Goal: Task Accomplishment & Management: Complete application form

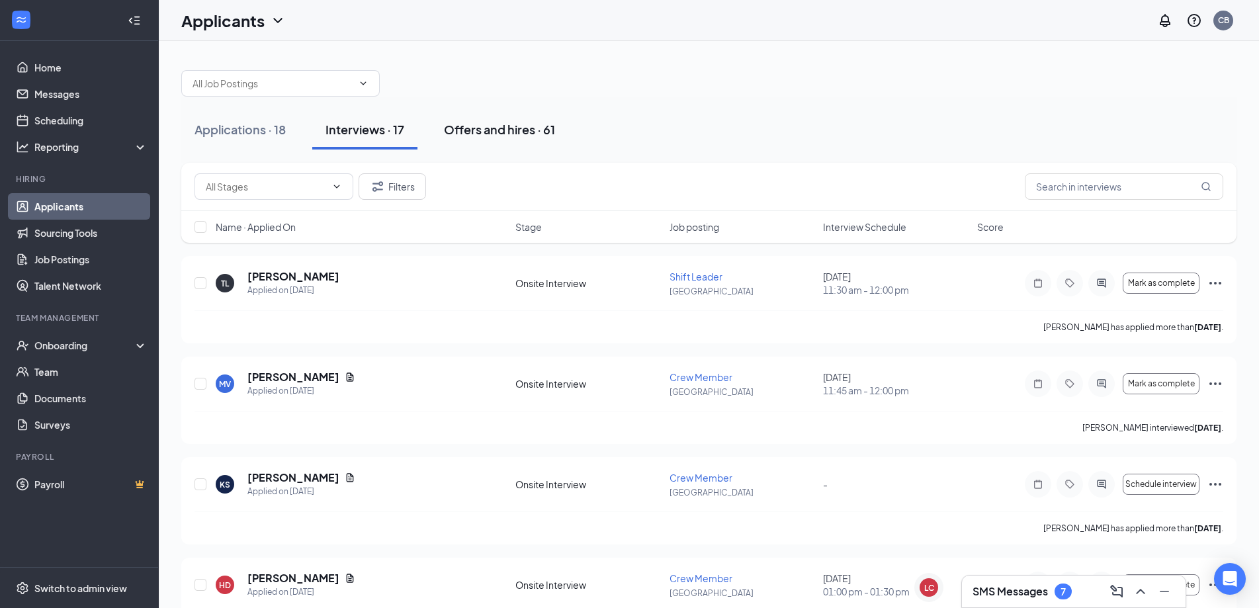
click at [490, 130] on div "Offers and hires · 61" at bounding box center [499, 129] width 111 height 17
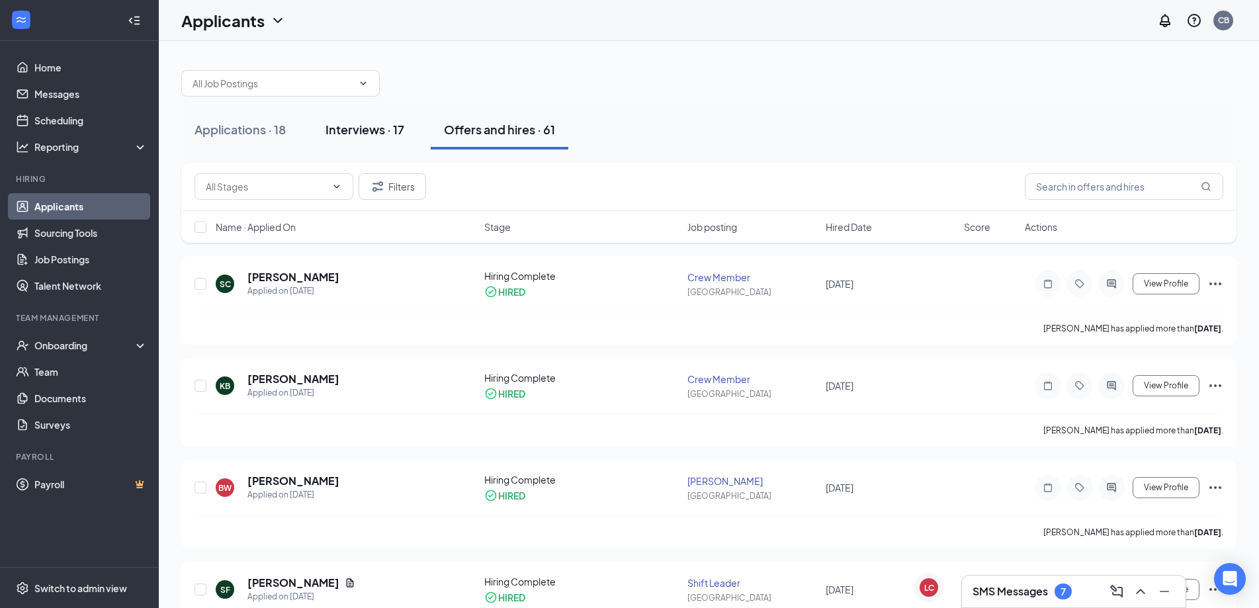
click at [380, 128] on div "Interviews · 17" at bounding box center [365, 129] width 79 height 17
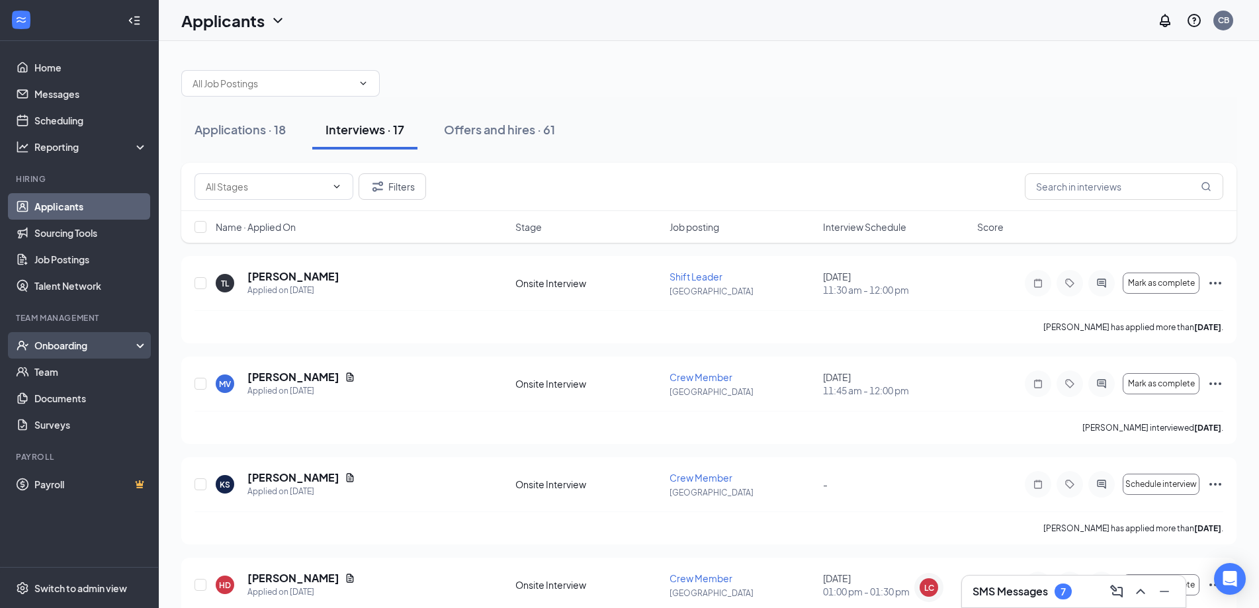
click at [61, 346] on div "Onboarding" at bounding box center [85, 345] width 102 height 13
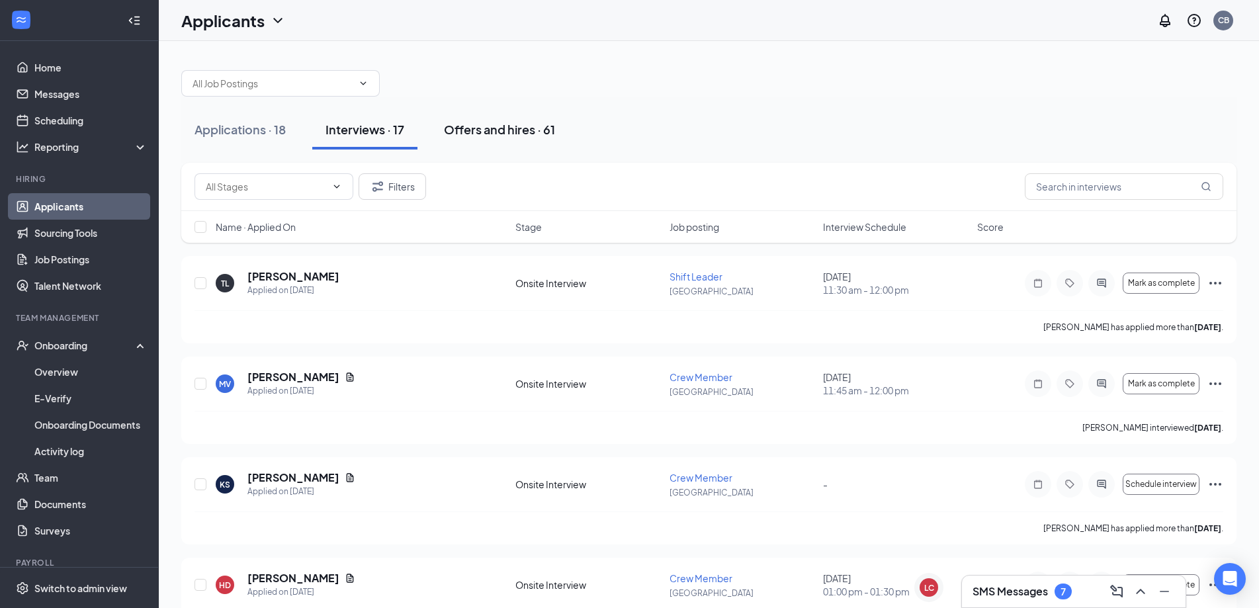
click at [471, 134] on div "Offers and hires · 61" at bounding box center [499, 129] width 111 height 17
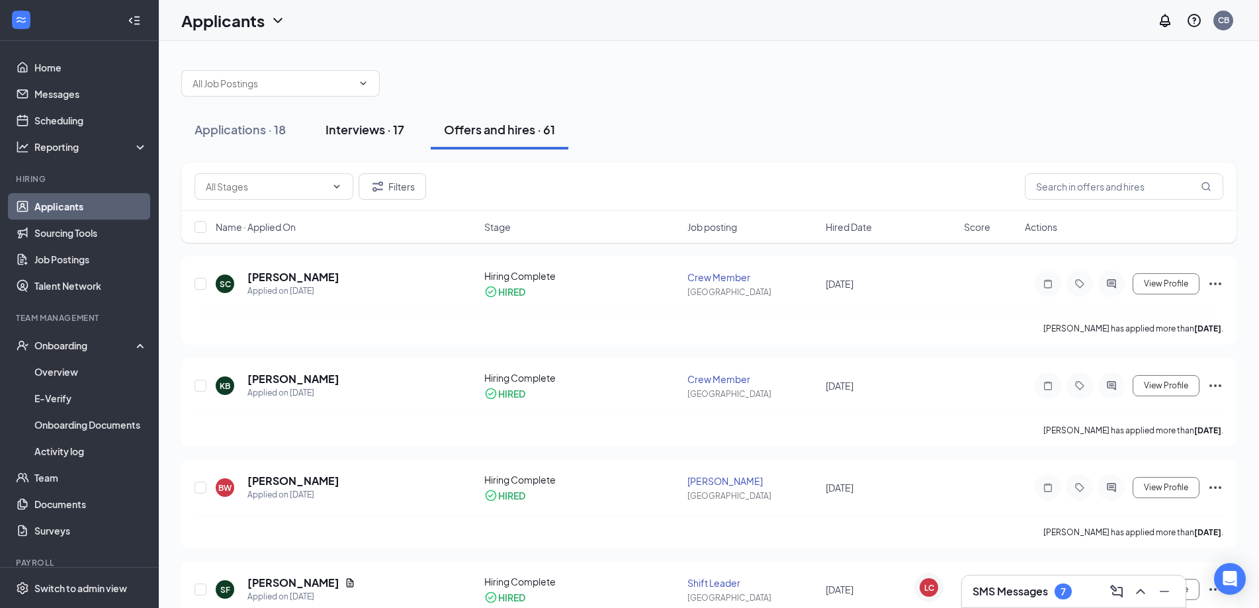
click at [394, 126] on div "Interviews · 17" at bounding box center [365, 129] width 79 height 17
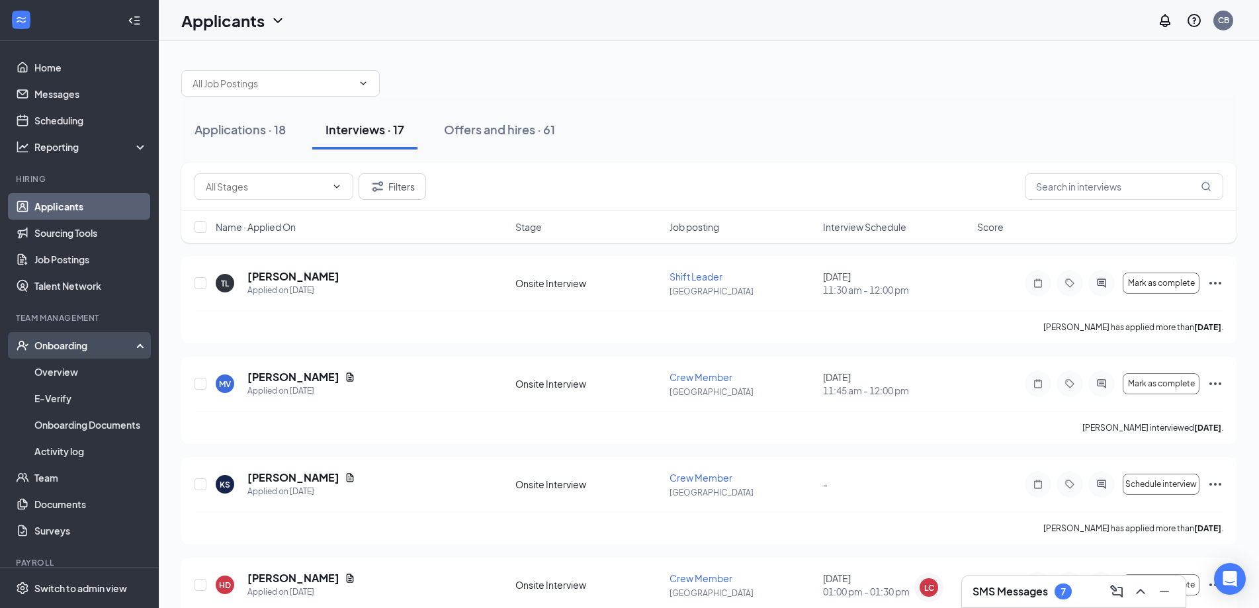
click at [52, 348] on div "Onboarding" at bounding box center [85, 345] width 102 height 13
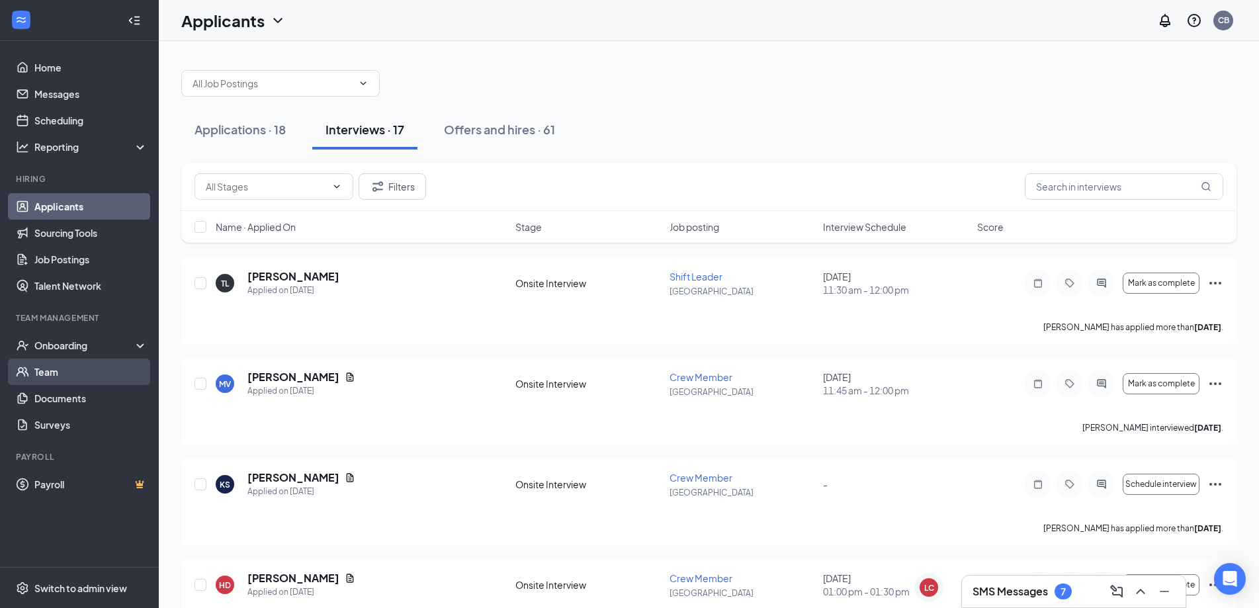
click at [43, 370] on link "Team" at bounding box center [90, 372] width 113 height 26
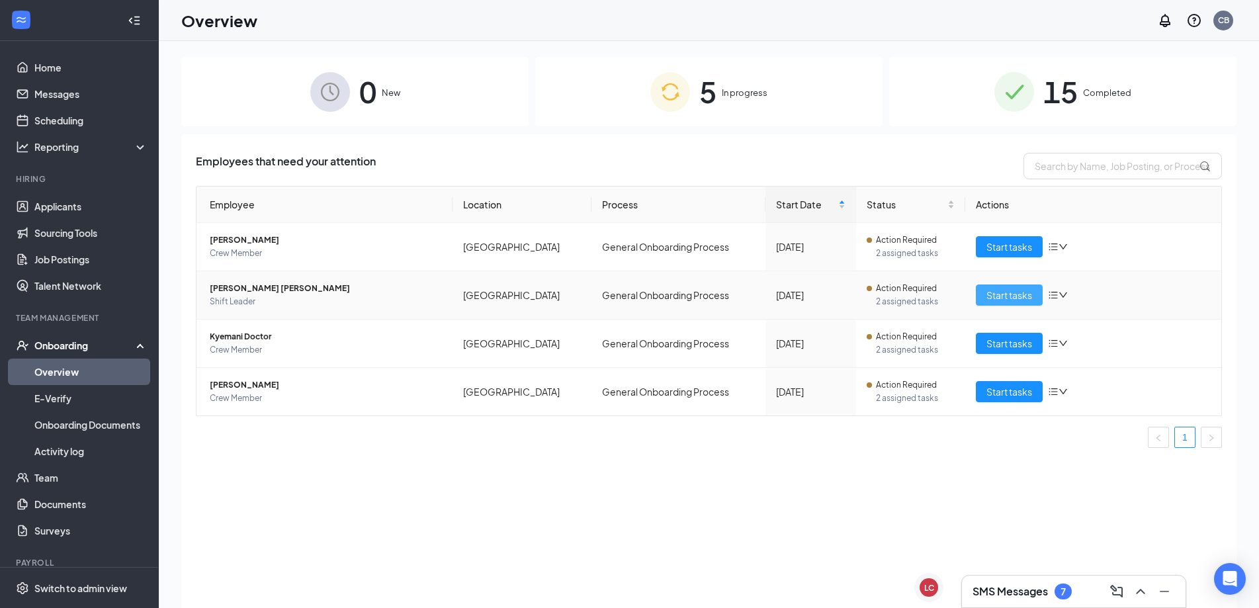
click at [1004, 292] on span "Start tasks" at bounding box center [1010, 295] width 46 height 15
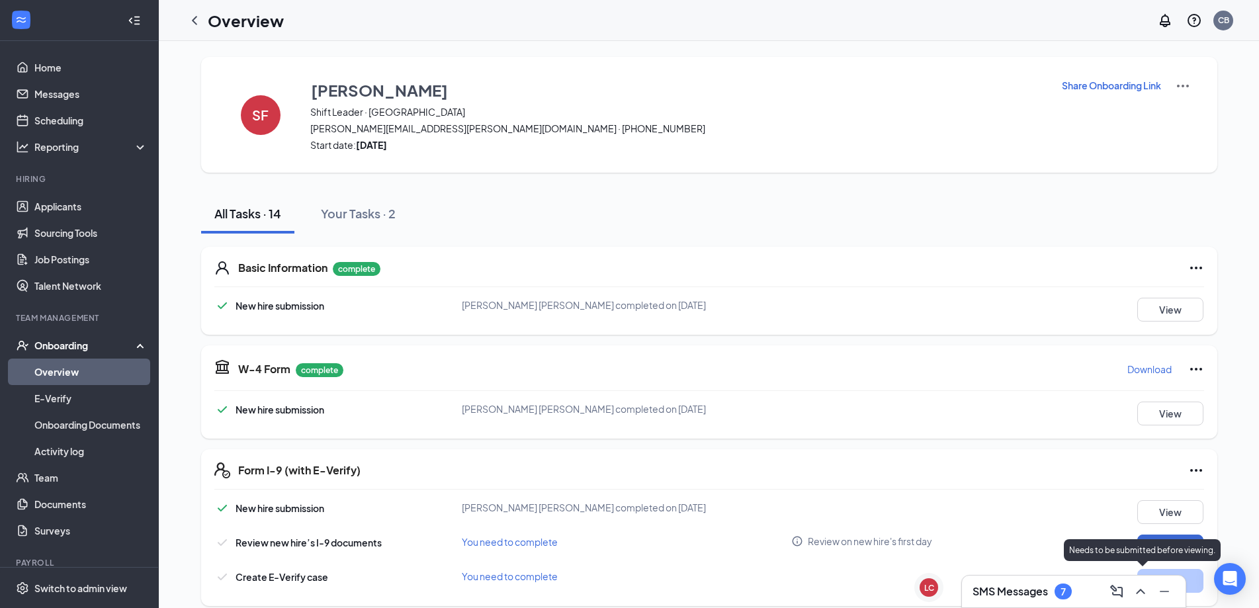
click at [1182, 552] on p "Needs to be submitted before viewing." at bounding box center [1142, 550] width 146 height 11
click at [1176, 547] on button "Review" at bounding box center [1171, 547] width 66 height 24
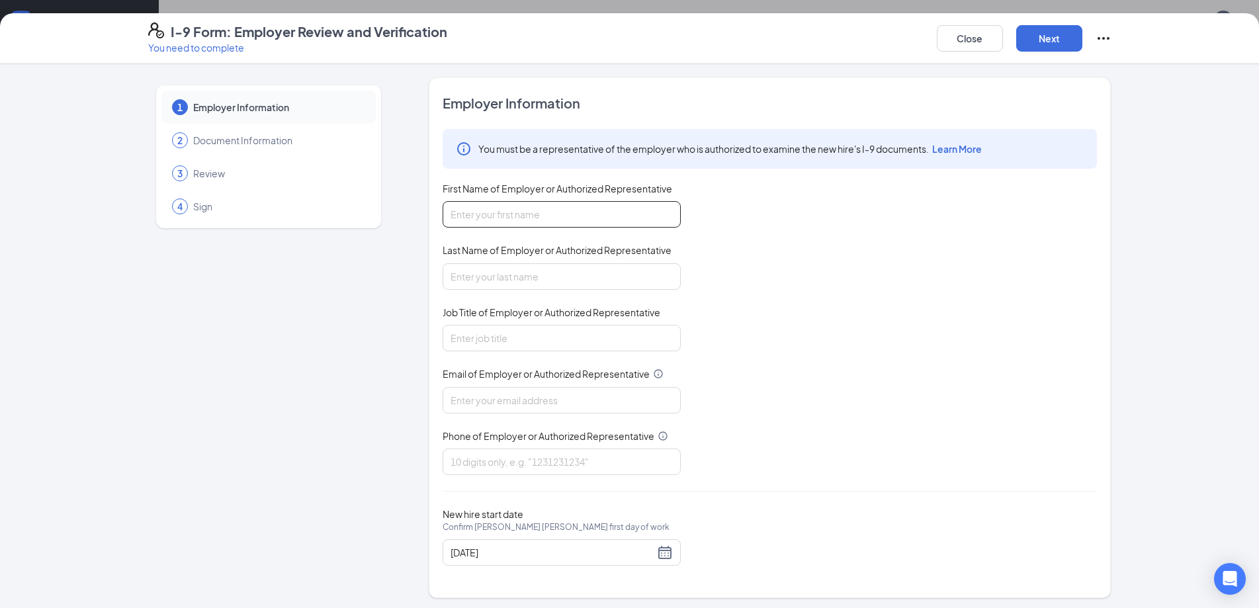
click at [534, 218] on input "First Name of Employer or Authorized Representative" at bounding box center [562, 214] width 238 height 26
type input "Cicely"
click at [509, 265] on input "Last Name of Employer or Authorized Representative" at bounding box center [562, 276] width 238 height 26
type input "Bailey"
click at [499, 330] on input "Job Title of Employer or Authorized Representative" at bounding box center [562, 338] width 238 height 26
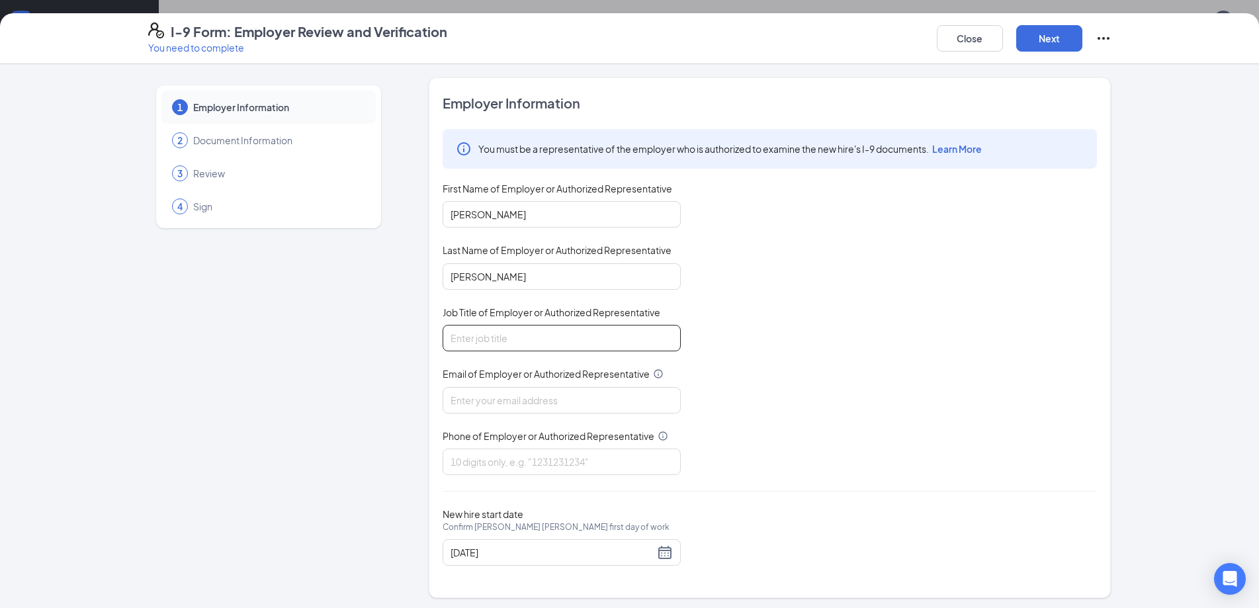
type input "General Manager"
click at [492, 401] on input "Email of Employer or Authorized Representative" at bounding box center [562, 400] width 238 height 26
type input "cbailey@ddcoastal.com"
click at [484, 465] on input "Phone of Employer or Authorized Representative" at bounding box center [562, 462] width 238 height 26
type input "8436877794"
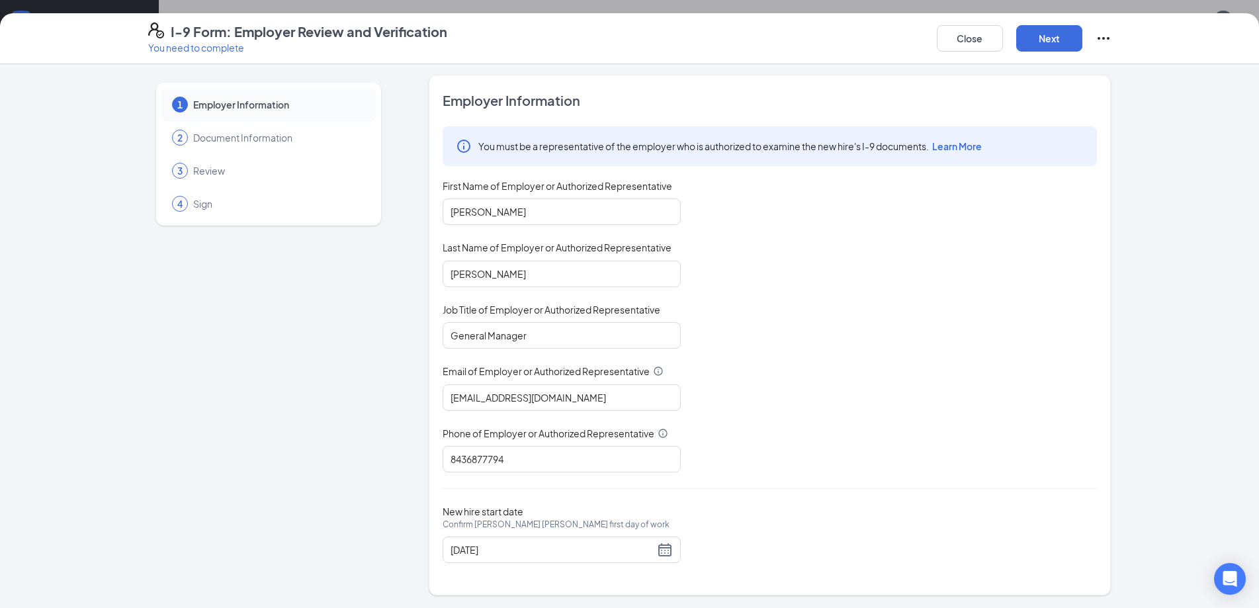
scroll to position [3, 0]
click at [1042, 37] on button "Next" at bounding box center [1049, 38] width 66 height 26
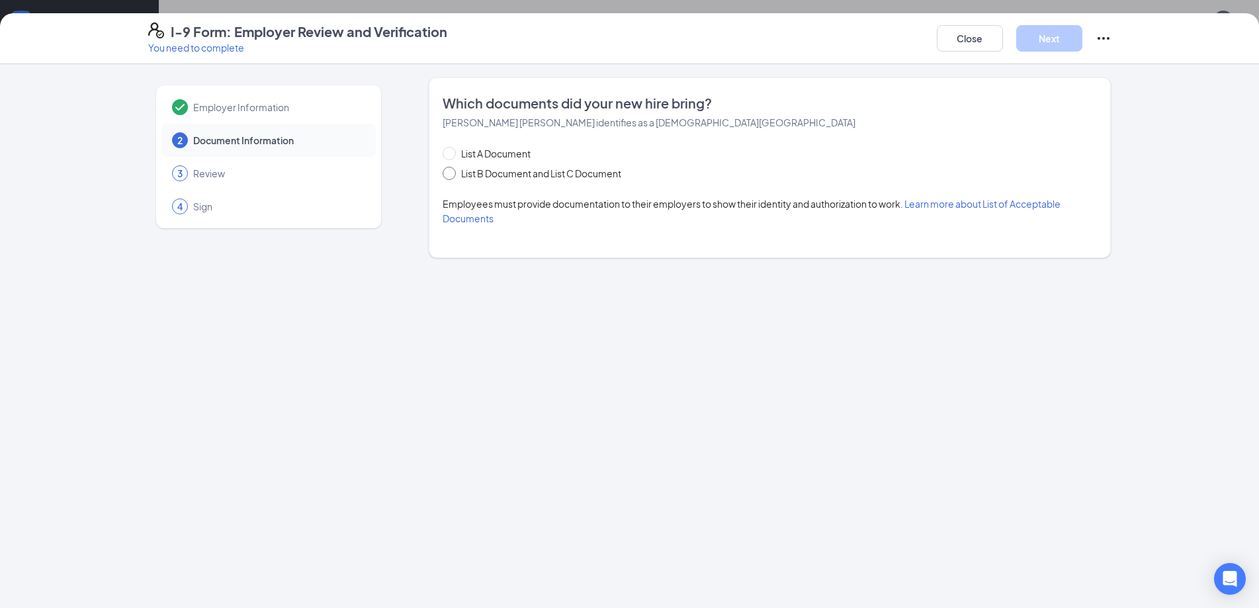
click at [457, 177] on span "List B Document and List C Document" at bounding box center [541, 173] width 171 height 15
click at [452, 176] on input "List B Document and List C Document" at bounding box center [447, 171] width 9 height 9
radio input "true"
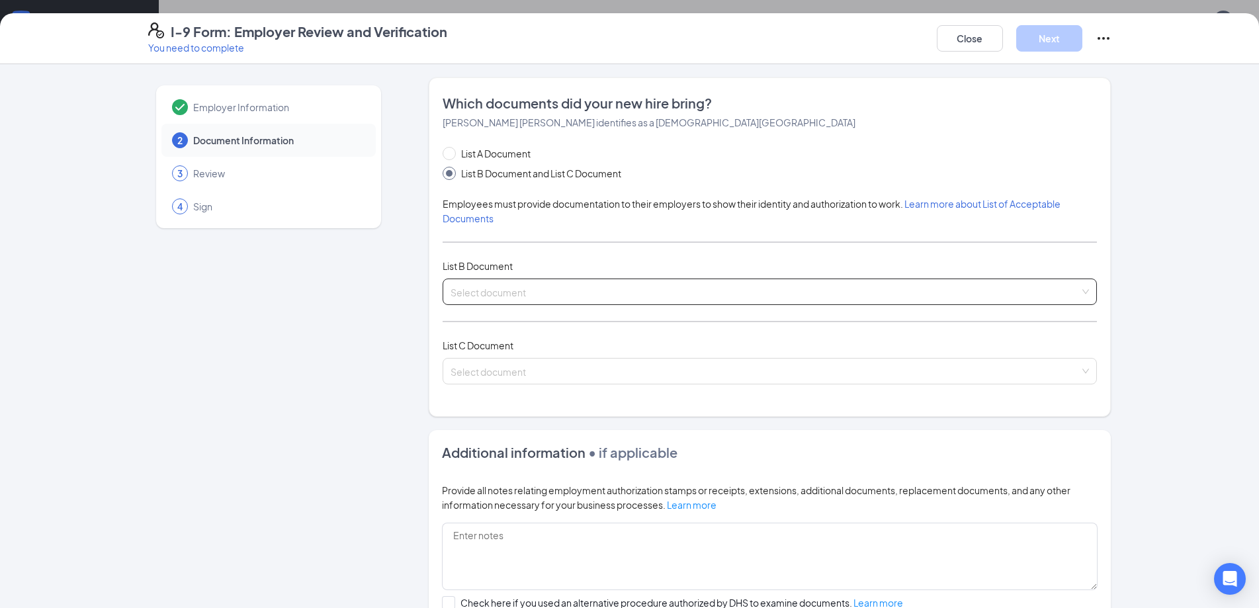
click at [1085, 289] on div "Select document" at bounding box center [770, 292] width 654 height 26
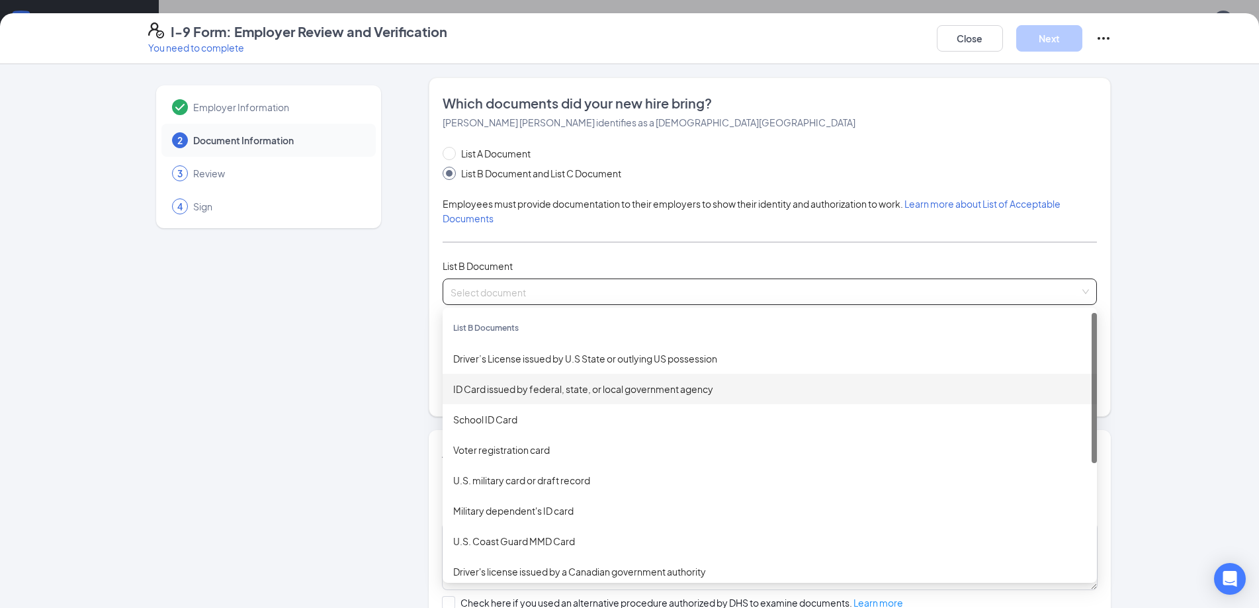
click at [675, 385] on div "ID Card issued by federal, state, or local government agency" at bounding box center [769, 389] width 633 height 15
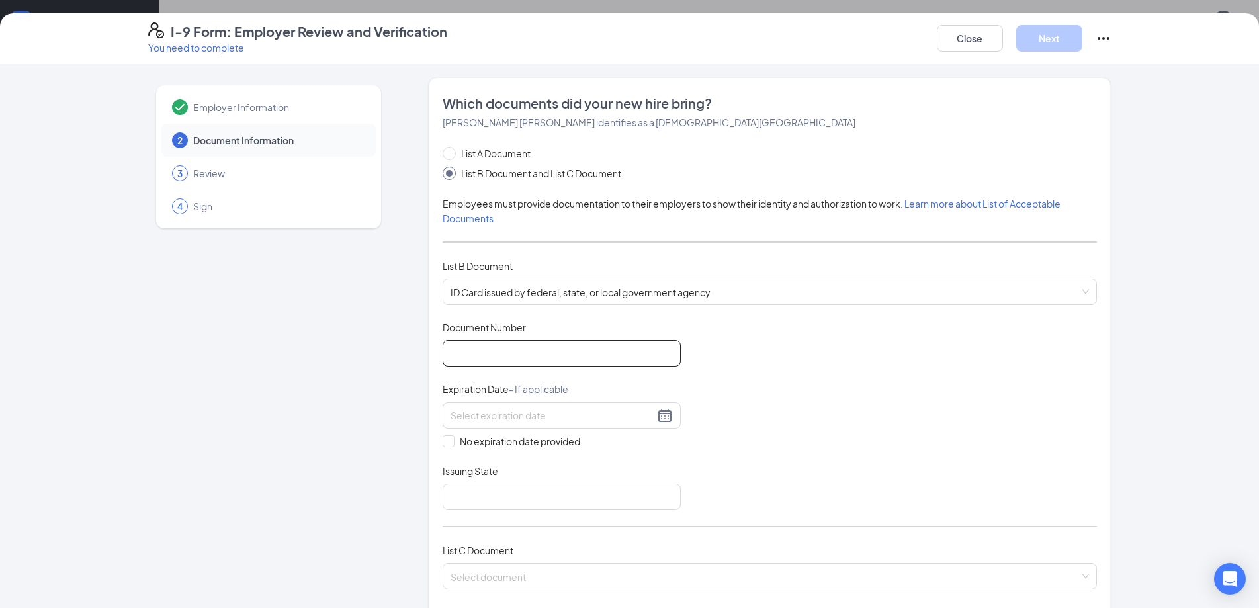
click at [589, 362] on input "Document Number" at bounding box center [562, 353] width 238 height 26
type input "102184873"
click at [548, 414] on input at bounding box center [553, 415] width 204 height 15
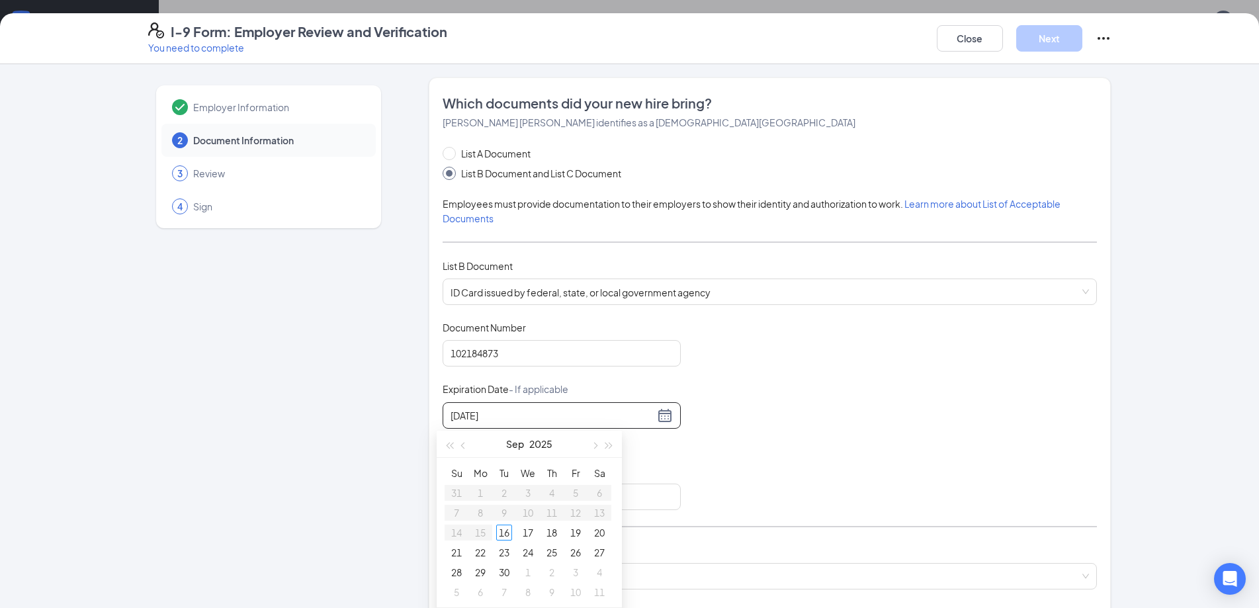
type input "07/22/25"
click at [756, 465] on div "Document Title ID Card issued by federal, state, or local government agency Doc…" at bounding box center [770, 415] width 654 height 189
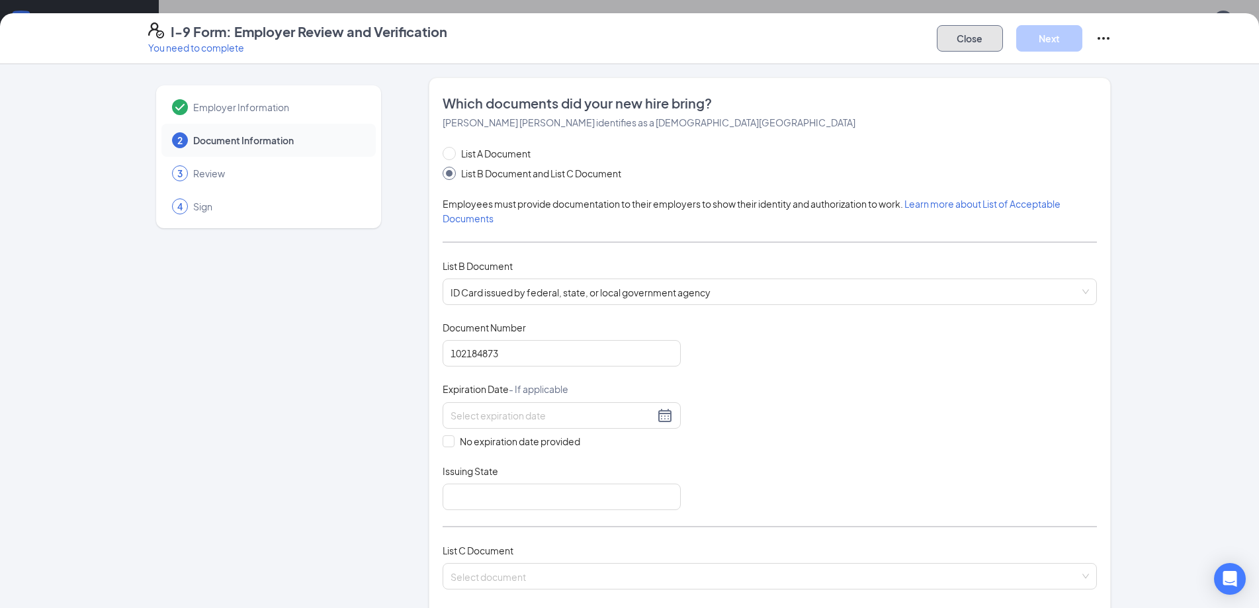
click at [967, 42] on button "Close" at bounding box center [970, 38] width 66 height 26
